Goal: Task Accomplishment & Management: Complete application form

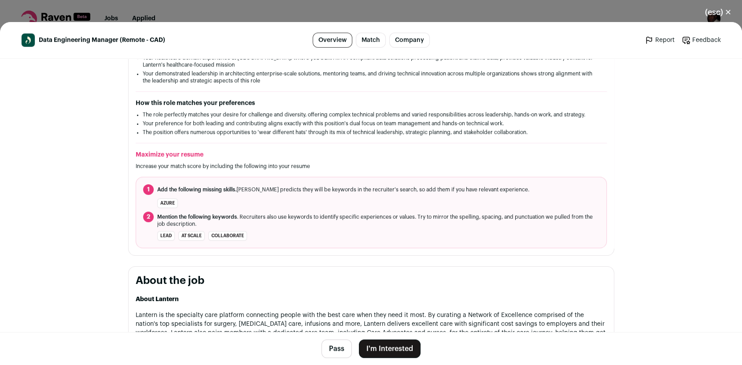
scroll to position [121, 0]
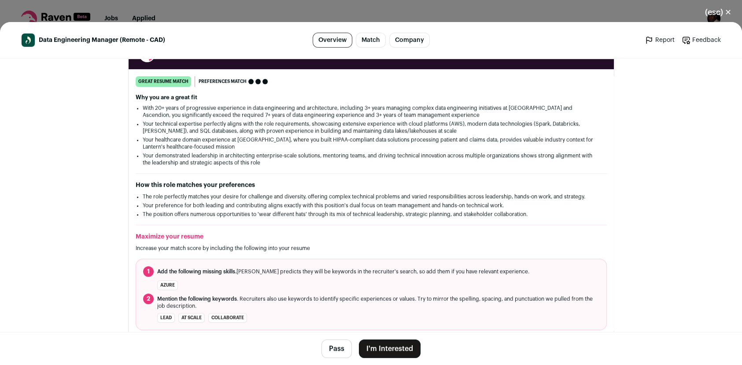
click at [730, 14] on button "(esc) ✕" at bounding box center [719, 12] width 48 height 19
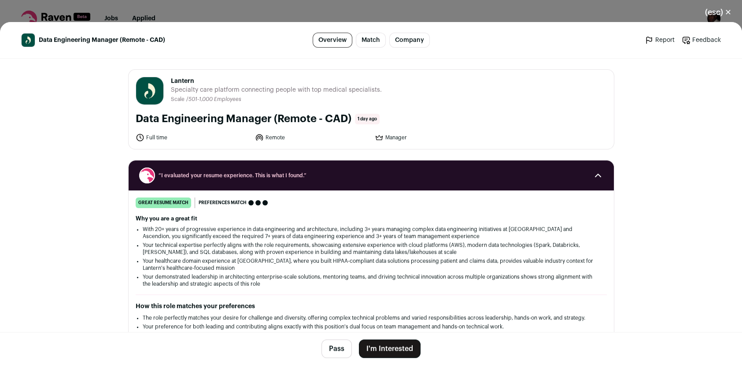
click at [727, 12] on button "(esc) ✕" at bounding box center [719, 12] width 48 height 19
